Goal: Contribute content

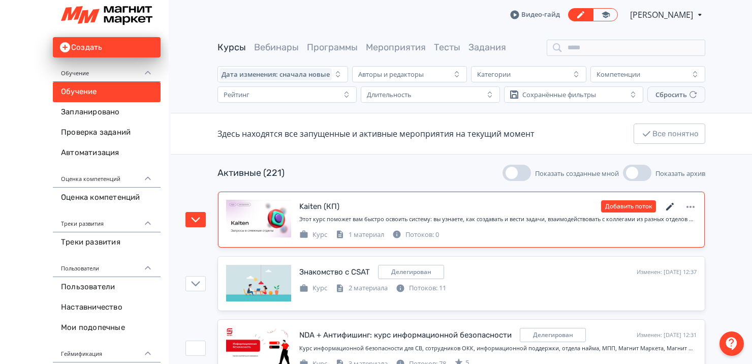
click at [669, 207] on icon at bounding box center [670, 207] width 8 height 8
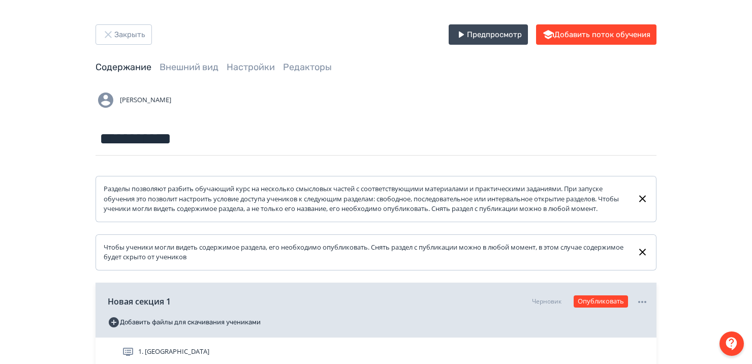
scroll to position [123, 0]
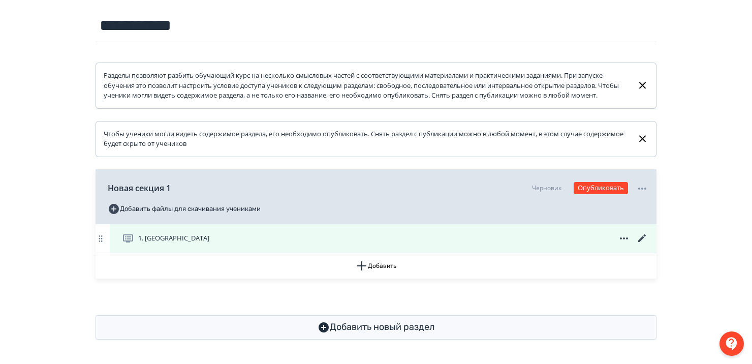
click at [640, 238] on icon at bounding box center [642, 238] width 8 height 8
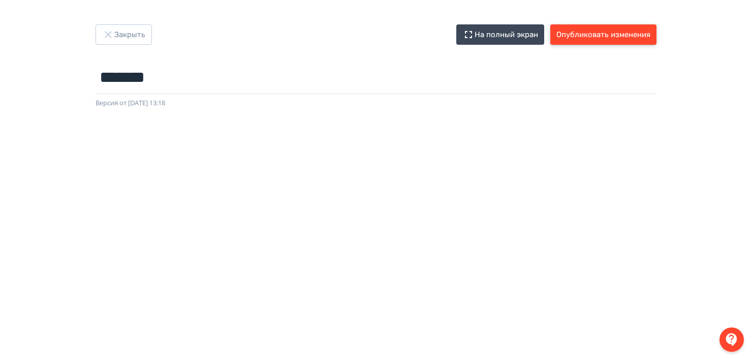
click at [581, 32] on button "Опубликовать изменения" at bounding box center [603, 34] width 106 height 20
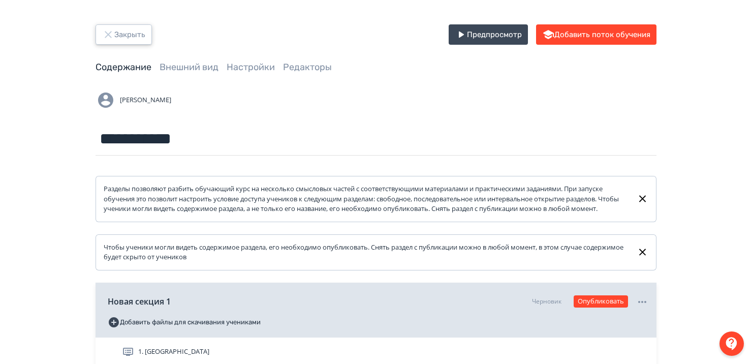
click at [134, 24] on button "Закрыть" at bounding box center [123, 34] width 56 height 20
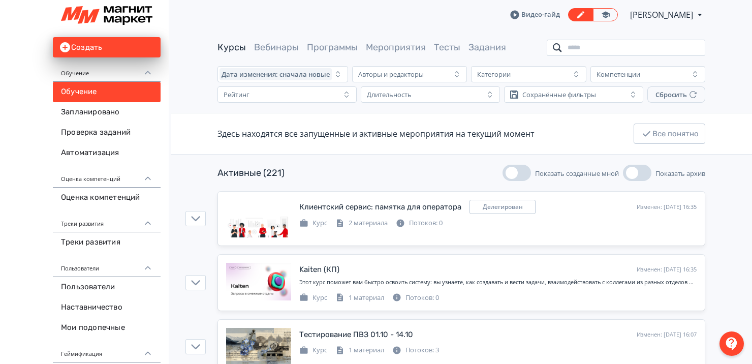
click at [599, 49] on input "search" at bounding box center [625, 48] width 158 height 16
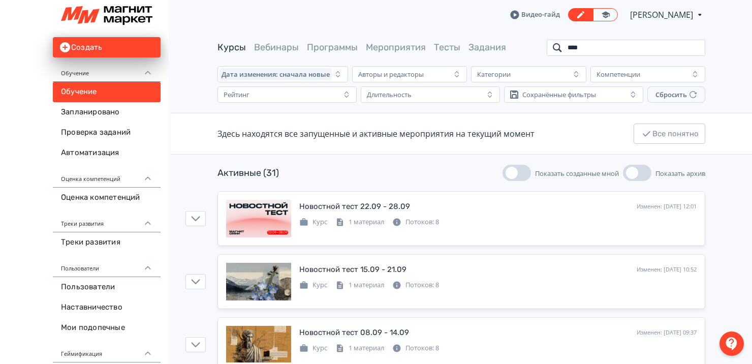
type input "****"
click at [647, 18] on span "[PERSON_NAME]" at bounding box center [662, 15] width 64 height 12
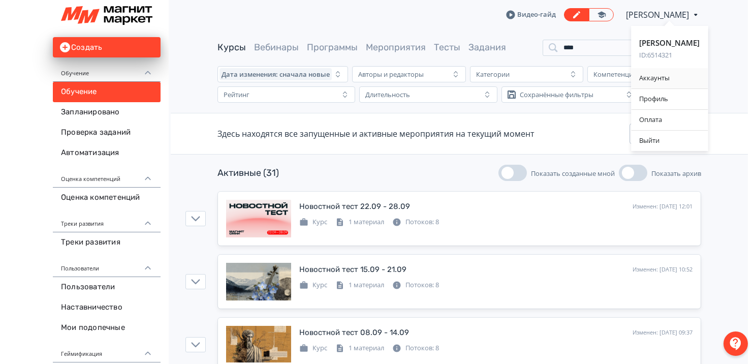
click at [648, 80] on div "Аккаунты" at bounding box center [669, 78] width 77 height 20
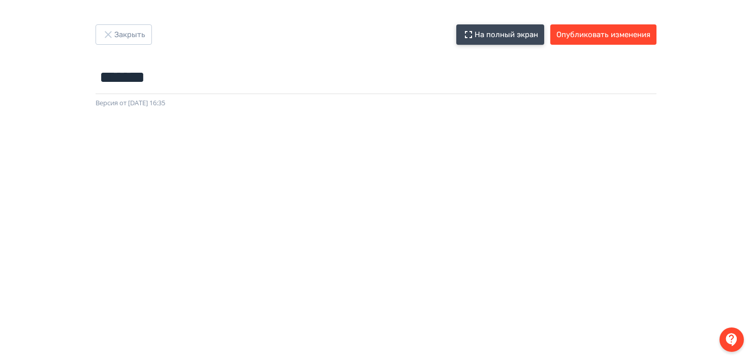
click at [493, 30] on button "На полный экран" at bounding box center [500, 34] width 88 height 20
click at [600, 41] on button "Опубликовать изменения" at bounding box center [603, 34] width 106 height 20
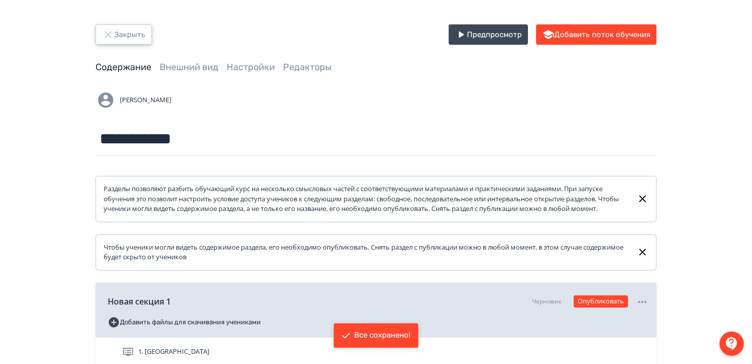
click at [115, 37] on button "Закрыть" at bounding box center [123, 34] width 56 height 20
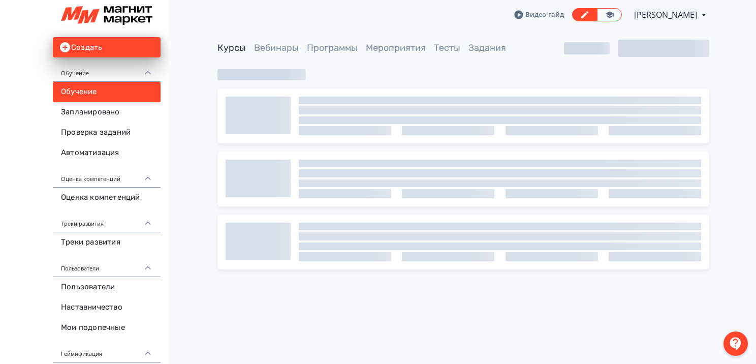
click at [659, 11] on span "[PERSON_NAME]" at bounding box center [666, 15] width 64 height 12
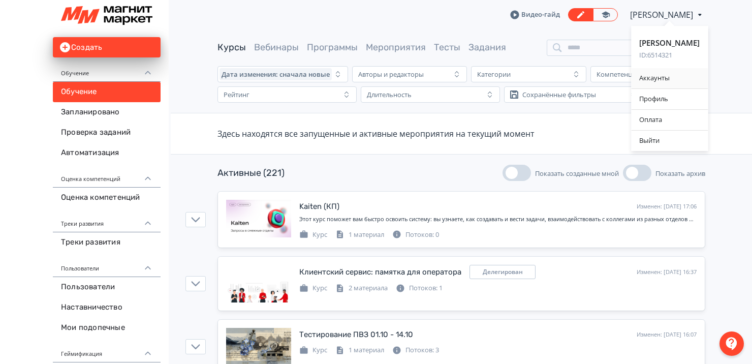
click at [671, 75] on div "Аккаунты" at bounding box center [669, 78] width 77 height 20
